Goal: Task Accomplishment & Management: Manage account settings

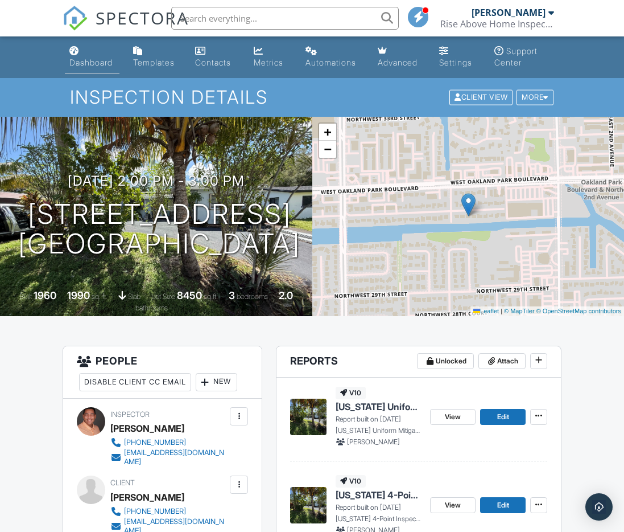
click at [76, 51] on div "Dashboard" at bounding box center [74, 50] width 10 height 9
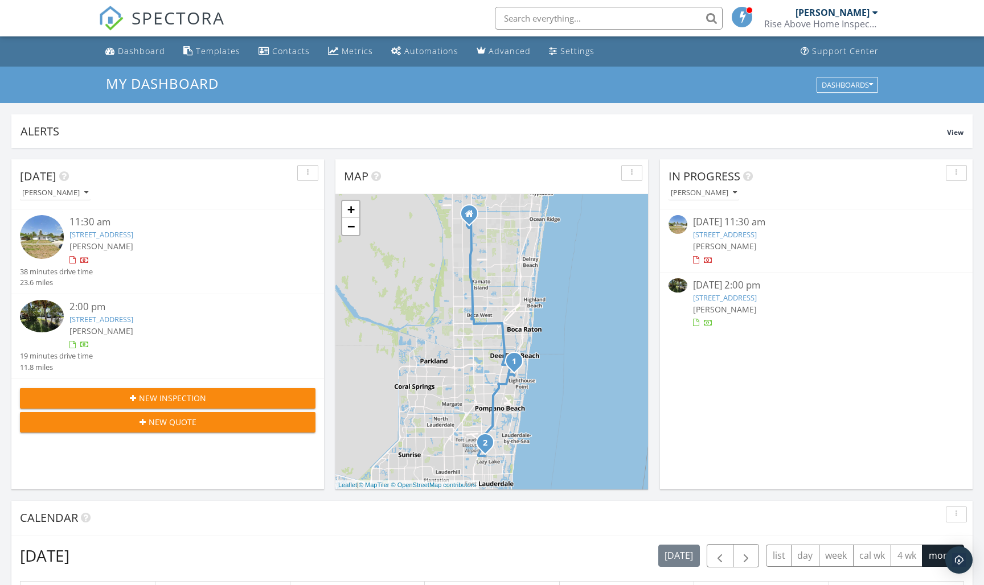
scroll to position [1037, 984]
click at [624, 293] on link "500 NW 30th Ct, Wilton Manors, FL 33311" at bounding box center [725, 298] width 64 height 10
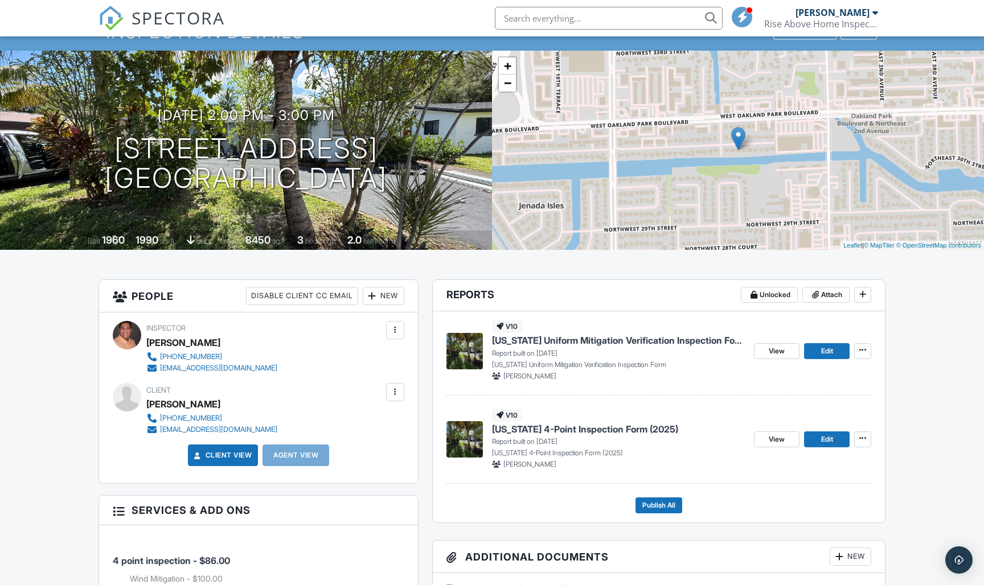
scroll to position [97, 0]
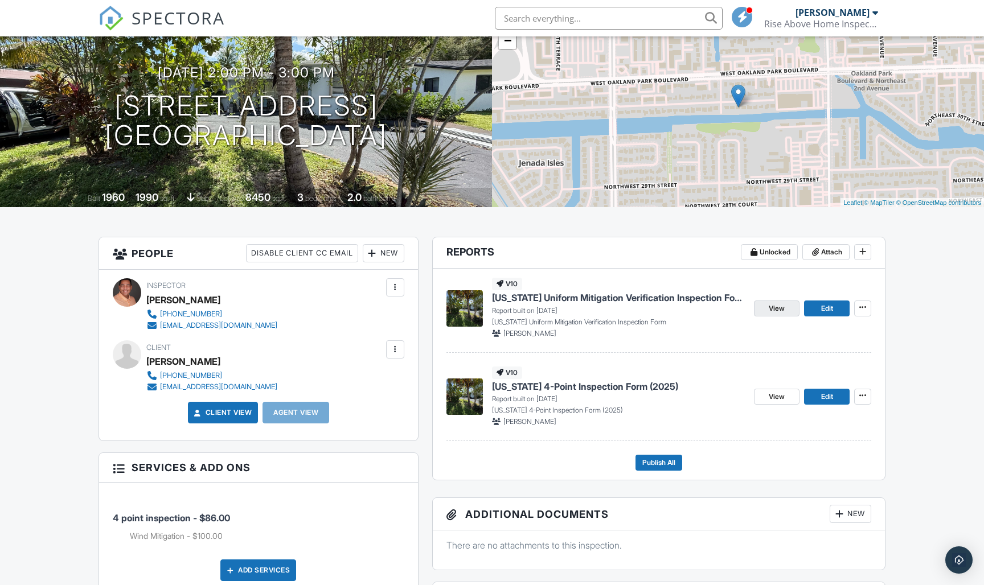
click at [775, 305] on span "View" at bounding box center [776, 308] width 16 height 11
click at [834, 306] on link "Edit" at bounding box center [827, 309] width 46 height 16
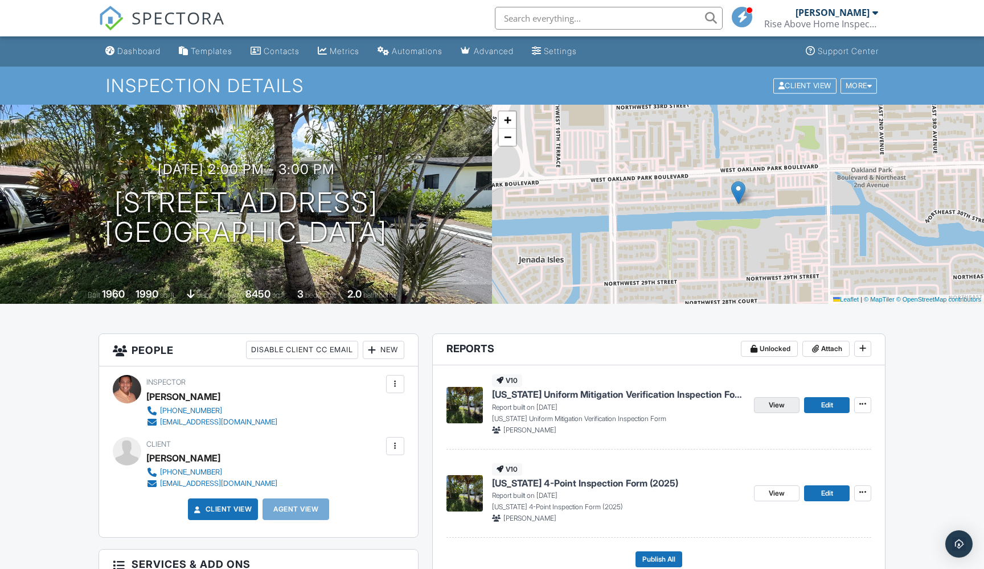
click at [776, 404] on span "View" at bounding box center [776, 405] width 16 height 11
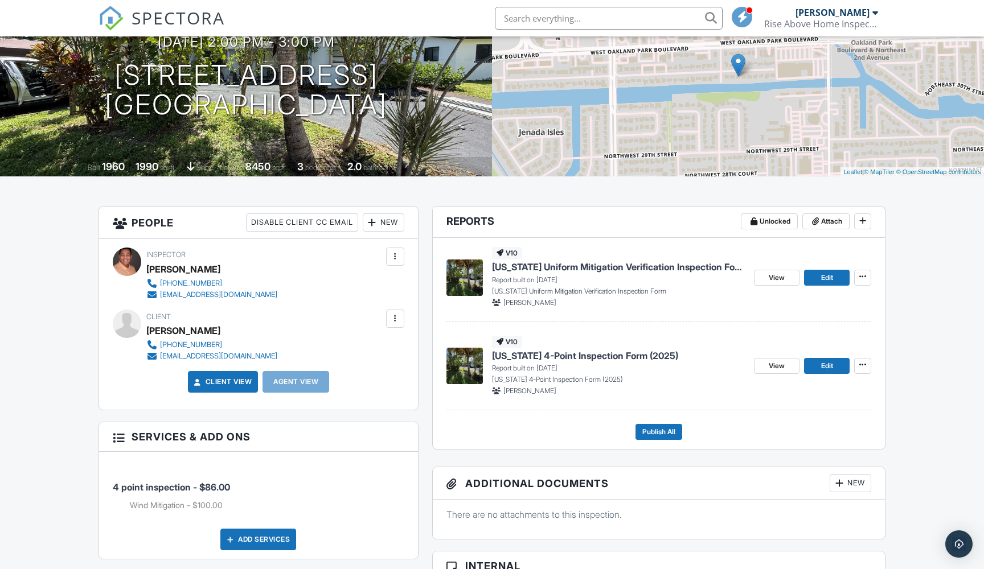
scroll to position [129, 0]
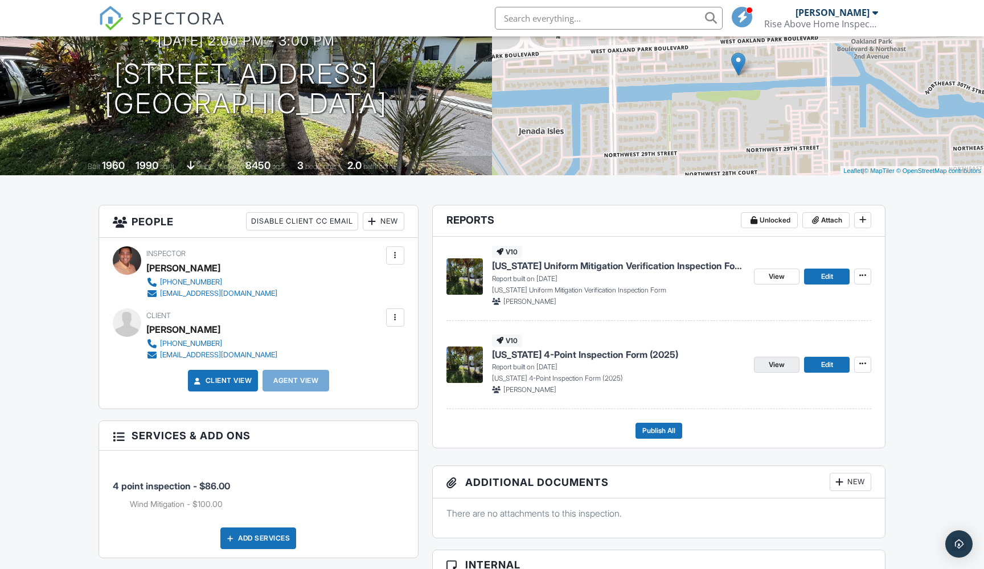
click at [785, 364] on link "View" at bounding box center [777, 365] width 46 height 16
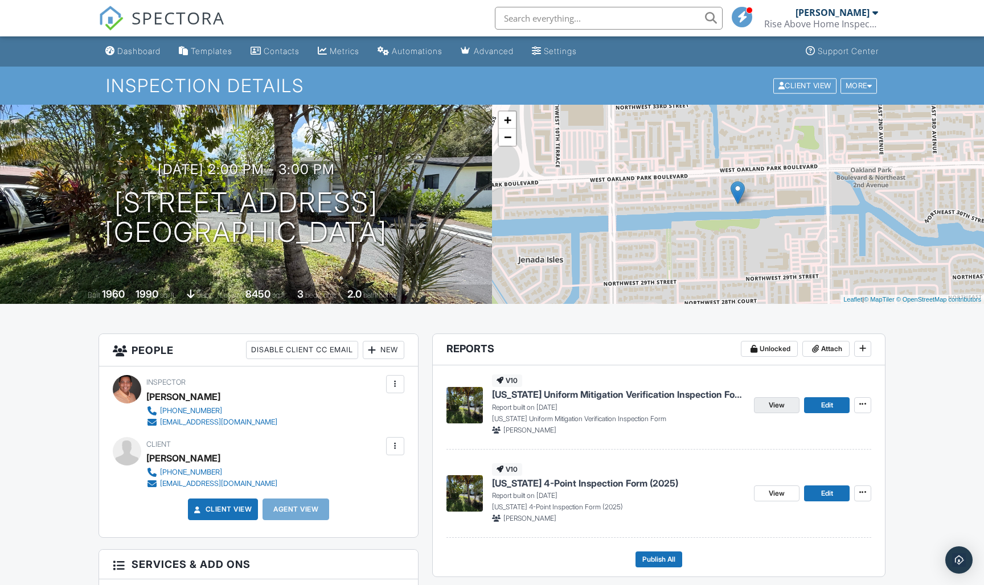
click at [624, 405] on span "View" at bounding box center [776, 405] width 16 height 11
click at [590, 191] on div "+ − Leaflet | © MapTiler © OpenStreetMap contributors" at bounding box center [738, 204] width 492 height 199
click at [624, 351] on span at bounding box center [814, 348] width 11 height 11
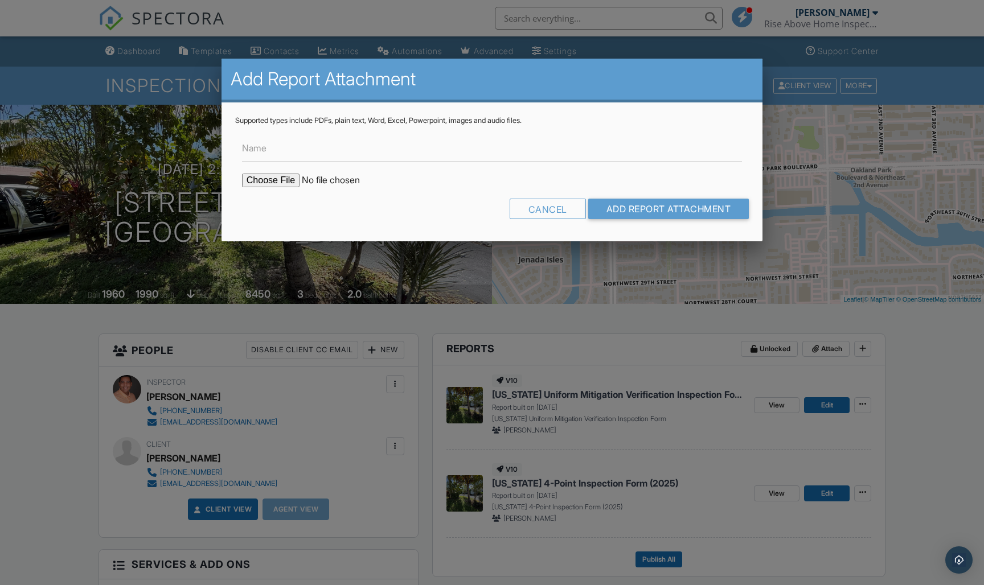
click at [262, 178] on input "file" at bounding box center [339, 181] width 194 height 14
type input "C:\fakepath\BuildFaxReport_20250927160347585165-F4X6WY-772826227.pdf"
click at [285, 149] on input "Name" at bounding box center [492, 148] width 500 height 28
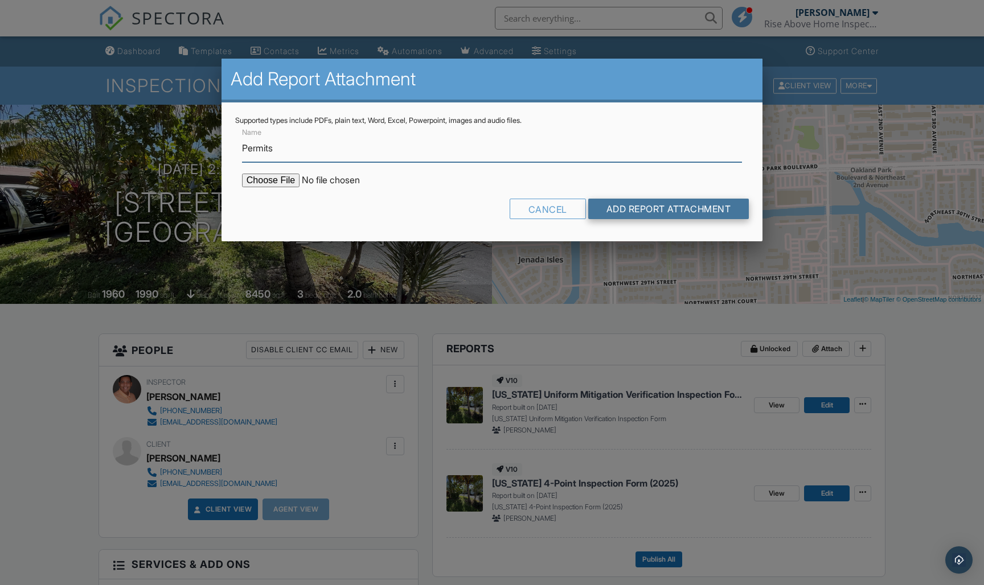
type input "Permits"
click at [624, 207] on input "Add Report Attachment" at bounding box center [668, 209] width 161 height 20
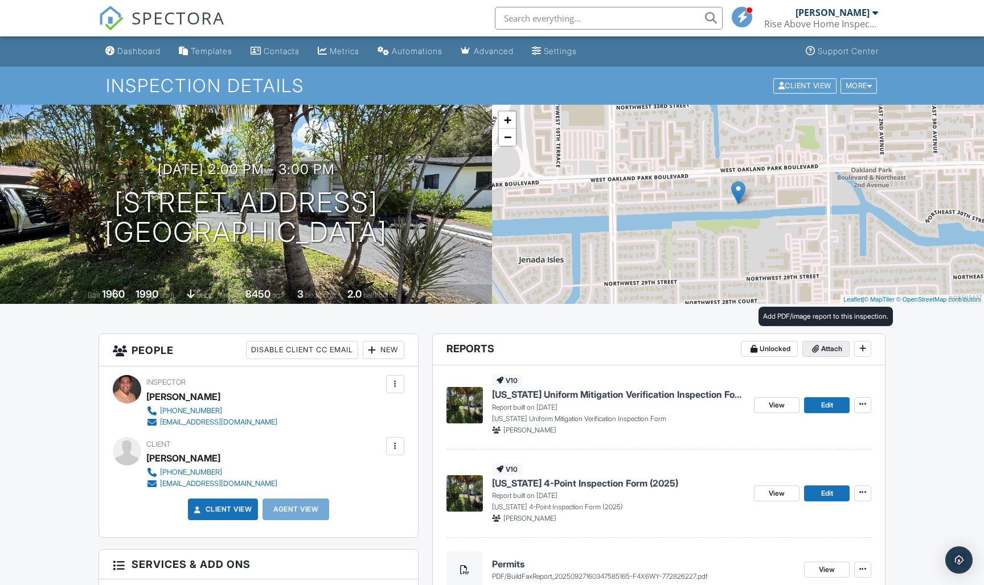
click at [823, 348] on span "Attach" at bounding box center [831, 348] width 21 height 11
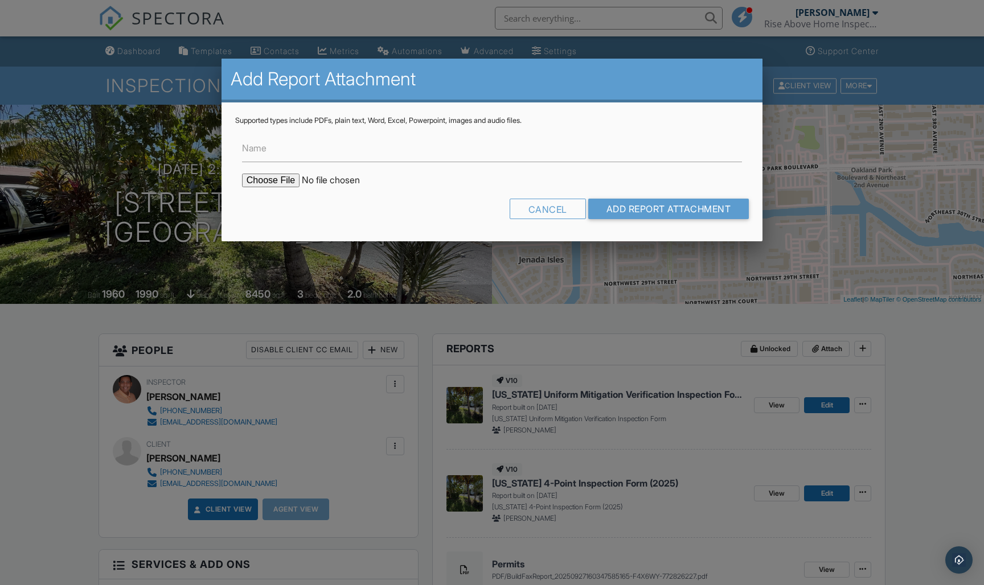
click at [269, 182] on input "file" at bounding box center [339, 181] width 194 height 14
click at [277, 180] on input "file" at bounding box center [339, 181] width 194 height 14
type input "C:\fakepath\3hr_WIND_MITIGITION__Certificate__Raul_Andres-2.pdf"
click at [306, 149] on input "Name" at bounding box center [492, 148] width 500 height 28
type input "W"
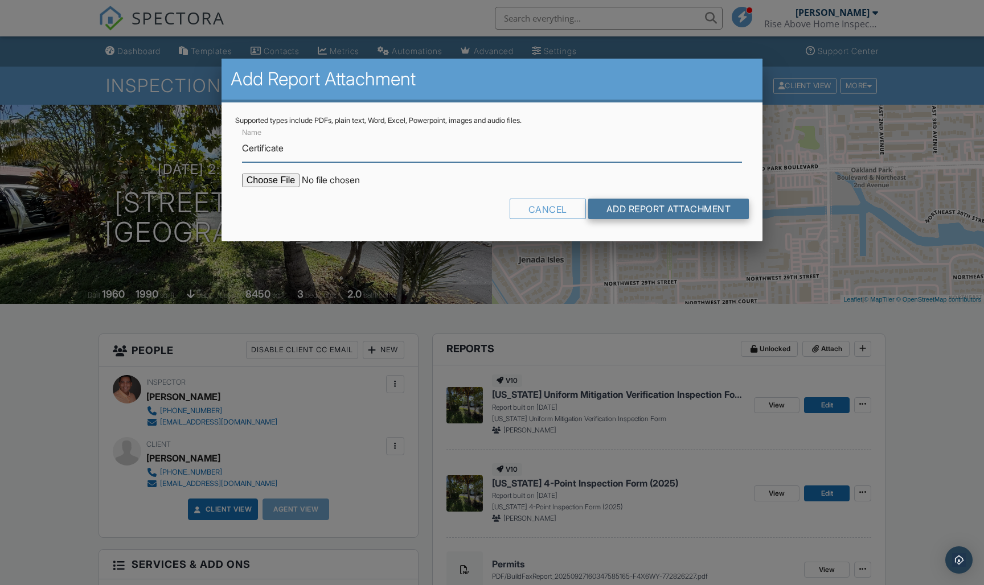
type input "Certificate"
click at [679, 207] on input "Add Report Attachment" at bounding box center [668, 209] width 161 height 20
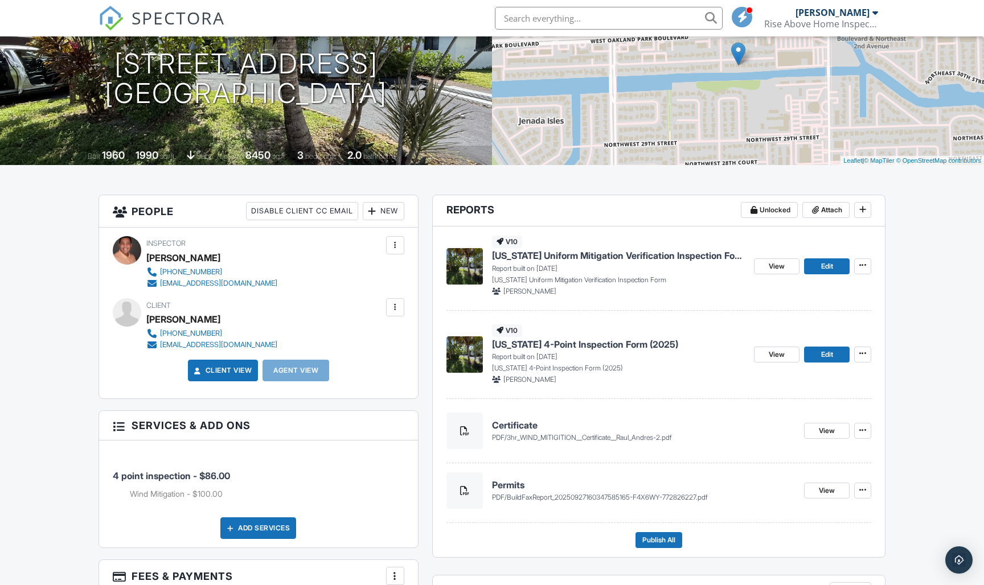
scroll to position [133, 0]
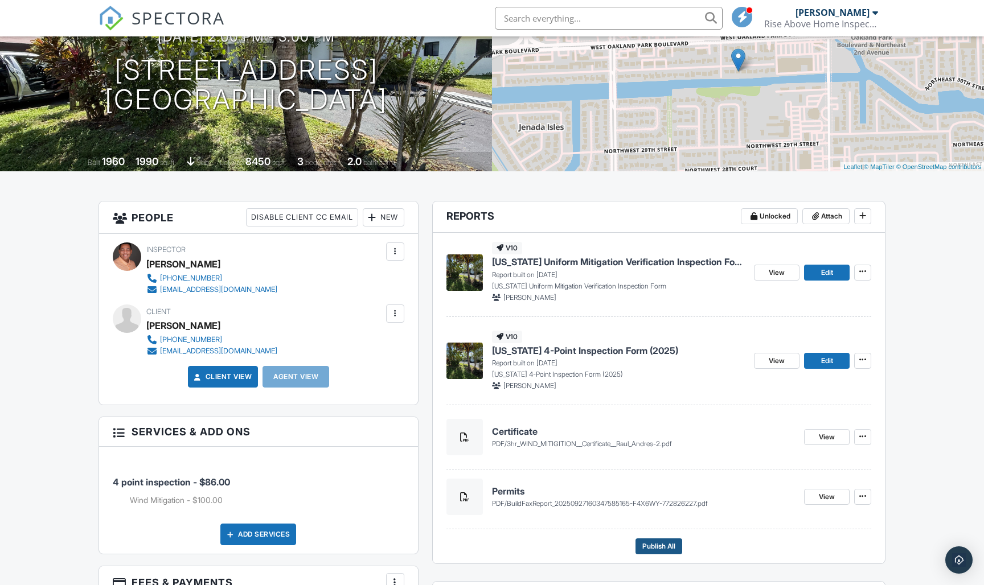
click at [670, 546] on span "Publish All" at bounding box center [658, 546] width 33 height 11
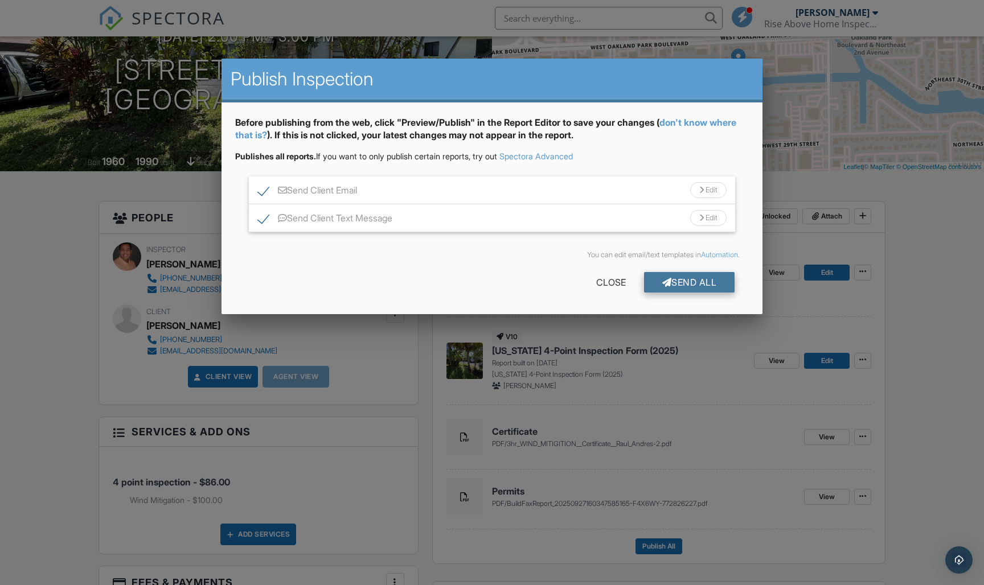
click at [694, 283] on div "Send All" at bounding box center [689, 282] width 91 height 20
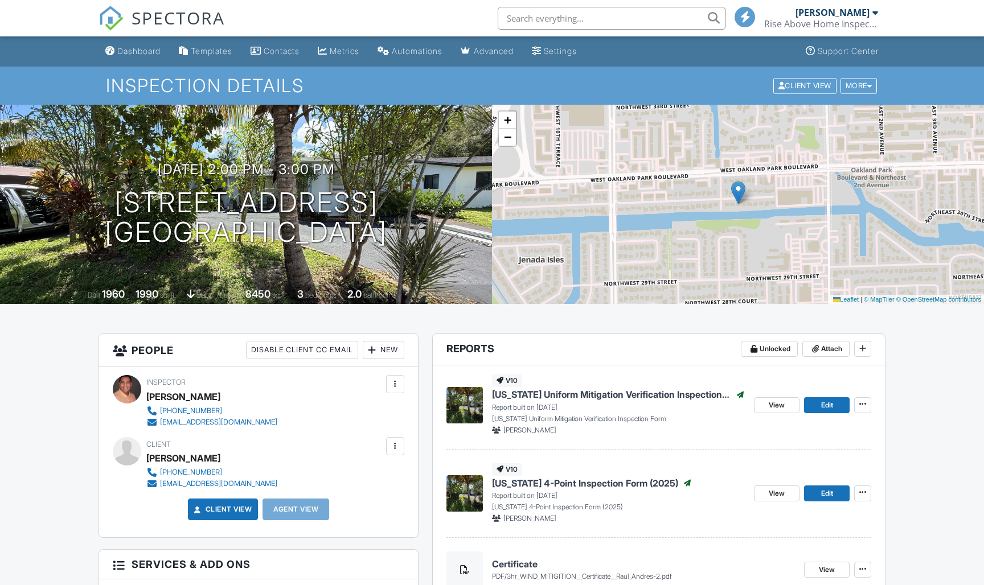
scroll to position [133, 0]
